Goal: Answer question/provide support: Share knowledge or assist other users

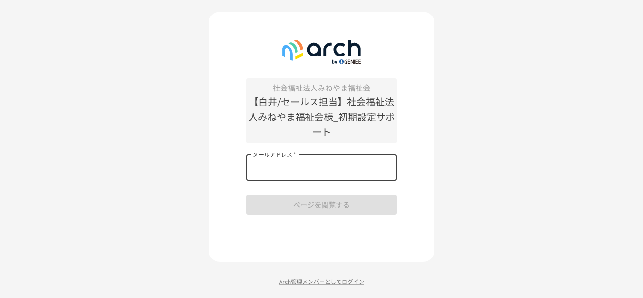
click at [276, 164] on input "メールアドレス   *" at bounding box center [321, 167] width 151 height 26
type input "**********"
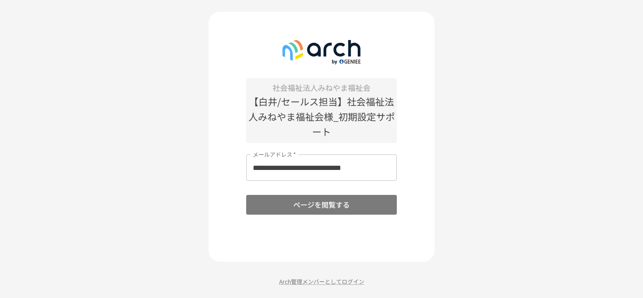
click at [315, 203] on button "ページを閲覧する" at bounding box center [321, 205] width 151 height 20
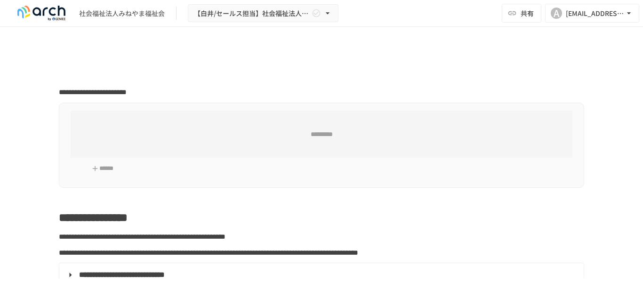
type input "**********"
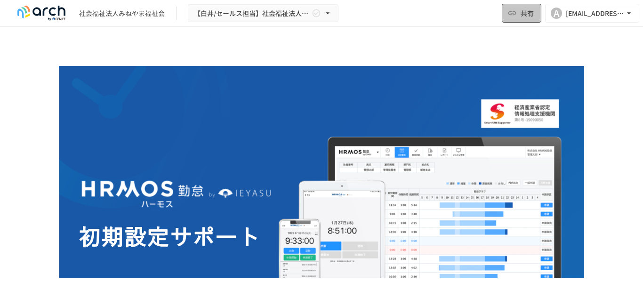
click at [526, 13] on span "共有" at bounding box center [526, 13] width 13 height 10
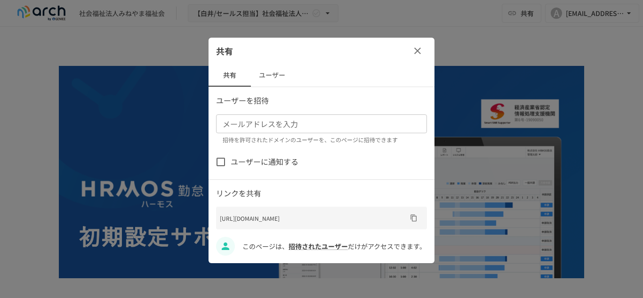
click at [276, 75] on button "ユーザー" at bounding box center [272, 75] width 42 height 23
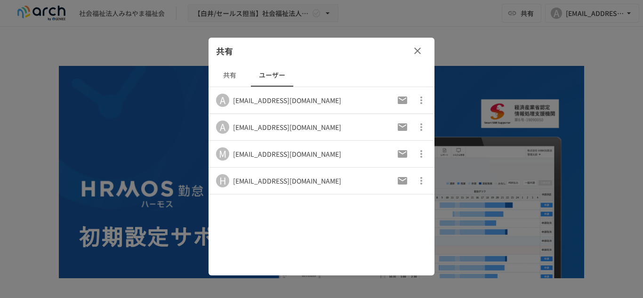
click at [422, 179] on icon "button" at bounding box center [421, 180] width 11 height 11
click at [304, 216] on div at bounding box center [321, 149] width 643 height 298
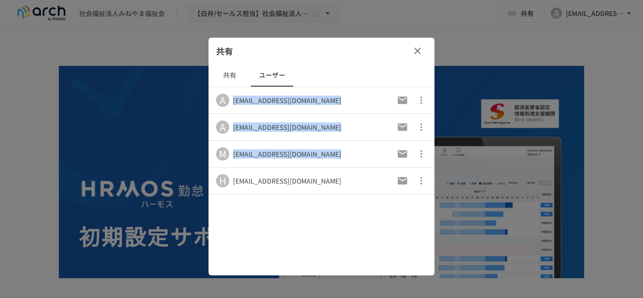
drag, startPoint x: 357, startPoint y: 182, endPoint x: 231, endPoint y: 181, distance: 126.1
click at [231, 181] on tr "H [EMAIL_ADDRESS][DOMAIN_NAME]" at bounding box center [321, 181] width 226 height 27
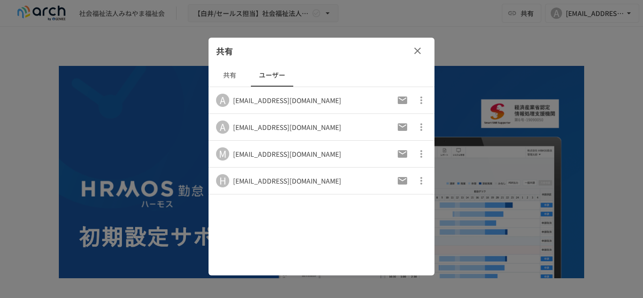
click at [163, 47] on div at bounding box center [321, 149] width 643 height 298
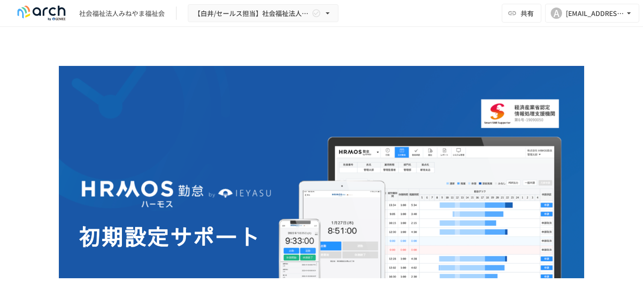
scroll to position [220, 0]
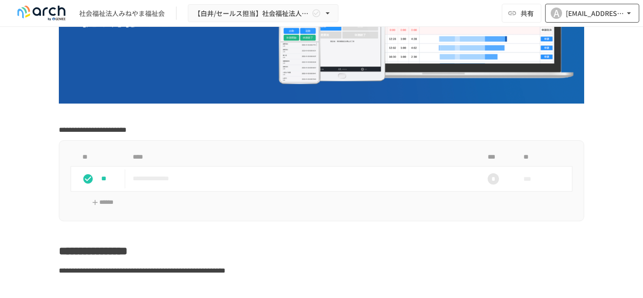
click at [629, 18] on button "A [EMAIL_ADDRESS][DOMAIN_NAME]" at bounding box center [592, 13] width 94 height 19
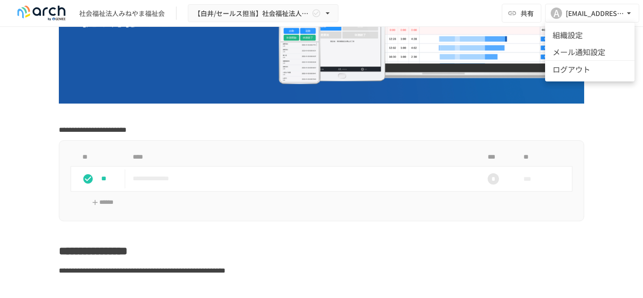
click at [459, 6] on div at bounding box center [321, 149] width 643 height 298
